Goal: Task Accomplishment & Management: Complete application form

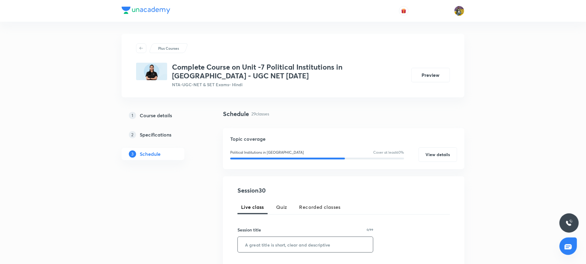
click at [275, 241] on input "text" at bounding box center [305, 244] width 135 height 15
paste input "Vice President"
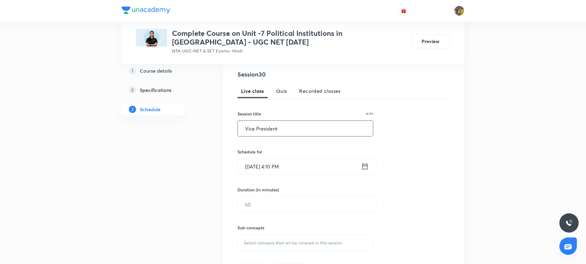
scroll to position [131, 0]
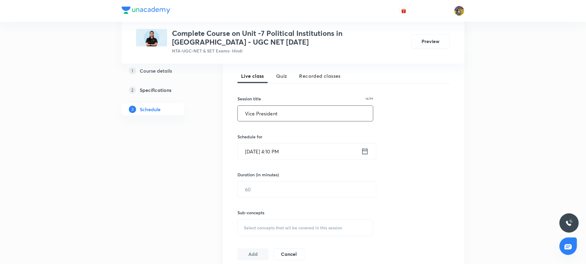
paste input "Prime Minister & Council of Ministers"
type input "Prime Minister & Council of Ministers"
click at [274, 152] on input "[DATE] 4:10 PM" at bounding box center [299, 151] width 123 height 15
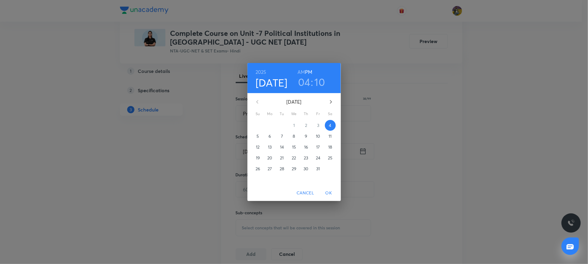
click at [304, 84] on h3 "04" at bounding box center [304, 82] width 12 height 13
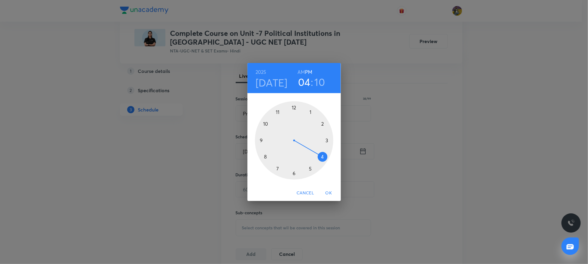
click at [276, 170] on div at bounding box center [294, 140] width 78 height 78
click at [309, 111] on div at bounding box center [294, 140] width 78 height 78
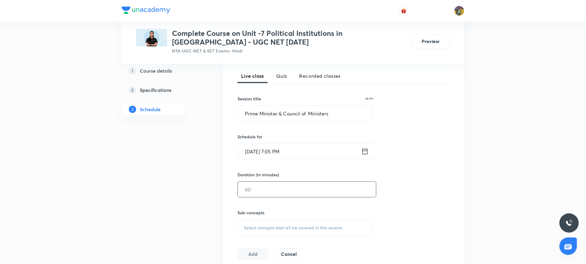
click at [252, 197] on input "text" at bounding box center [307, 189] width 138 height 15
type input "120"
click at [272, 224] on div "Select concepts that wil be covered in this session" at bounding box center [305, 228] width 136 height 17
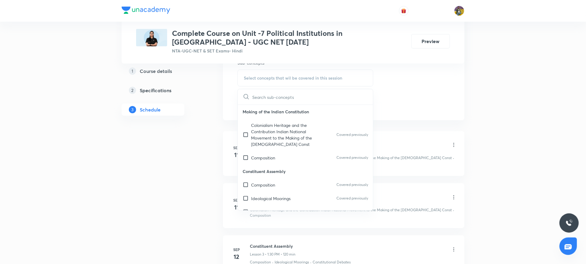
scroll to position [302, 0]
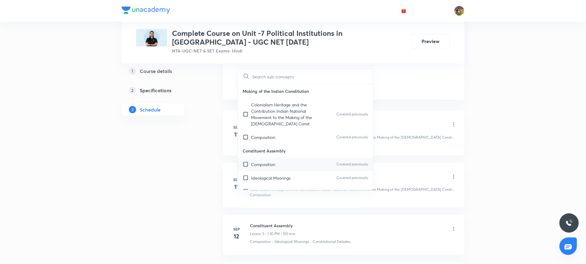
click at [259, 164] on p "Composition" at bounding box center [263, 164] width 24 height 6
checkbox input "true"
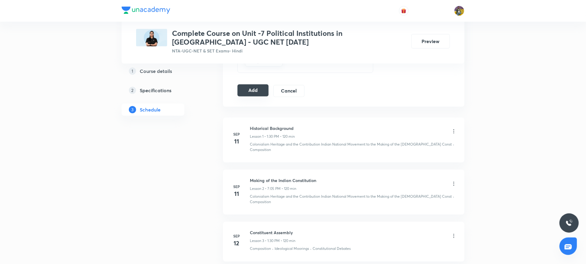
click at [254, 94] on button "Add" at bounding box center [252, 90] width 31 height 12
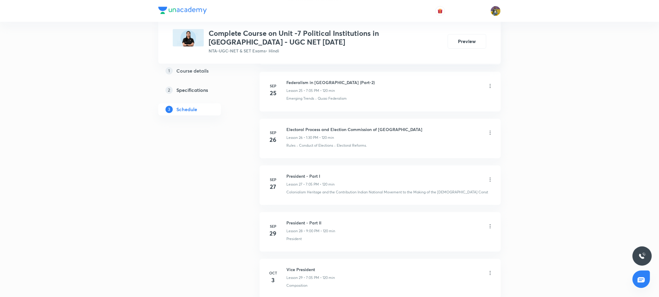
scroll to position [1537, 0]
